Goal: Find specific page/section: Find specific page/section

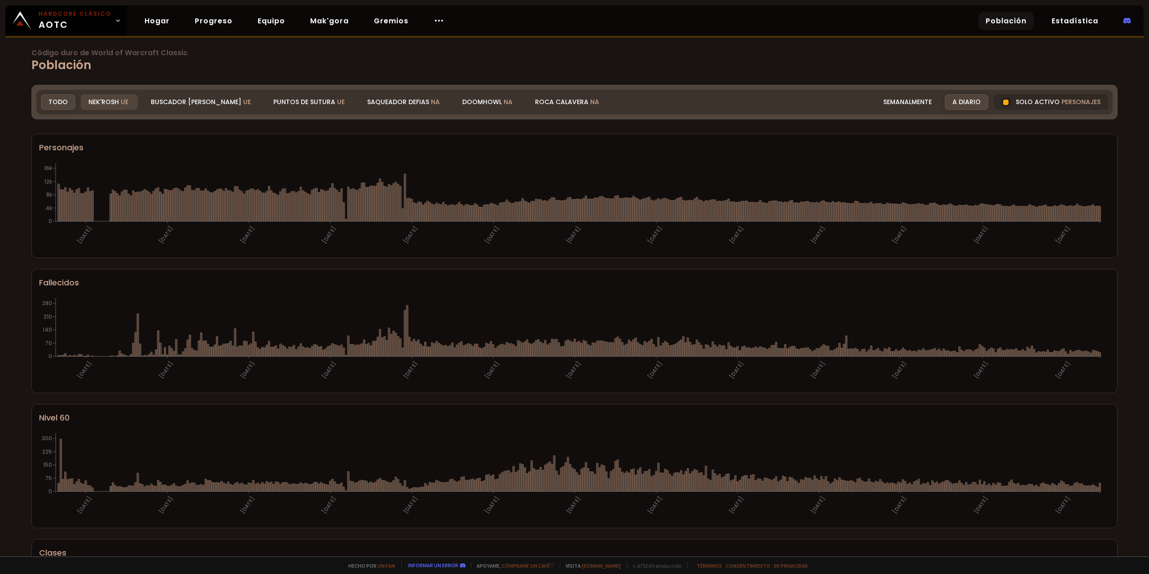
drag, startPoint x: 104, startPoint y: 101, endPoint x: 129, endPoint y: 106, distance: 26.1
click at [104, 101] on font "Nek'Rosh" at bounding box center [103, 101] width 31 height 9
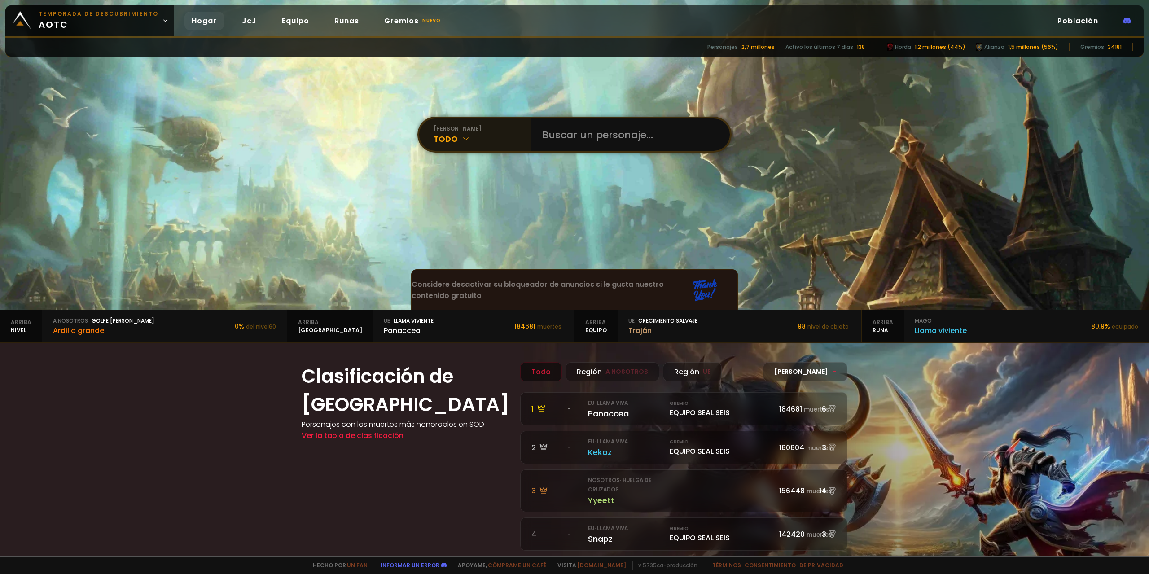
click at [495, 142] on div "Todo" at bounding box center [483, 139] width 98 height 12
click at [503, 129] on div "reino" at bounding box center [483, 129] width 98 height 8
click at [481, 130] on div "reino" at bounding box center [483, 129] width 98 height 8
